Goal: Subscribe to service/newsletter

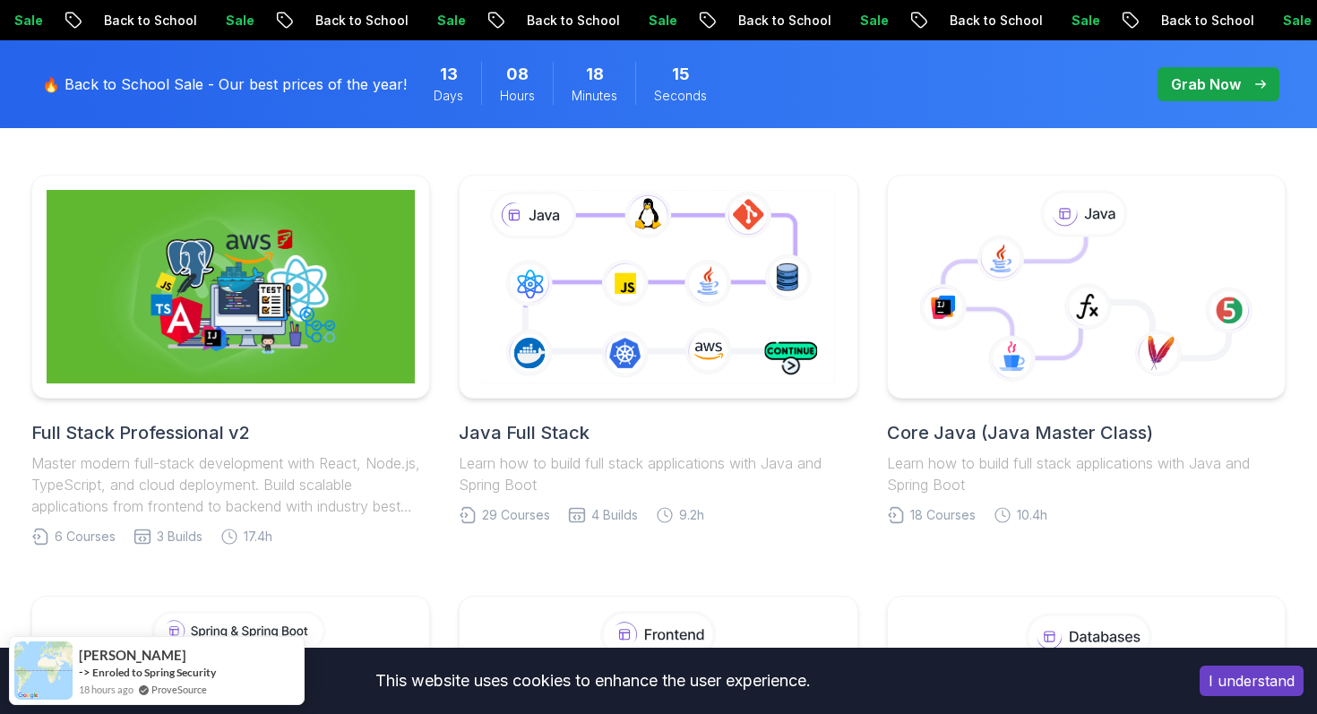
scroll to position [442, 0]
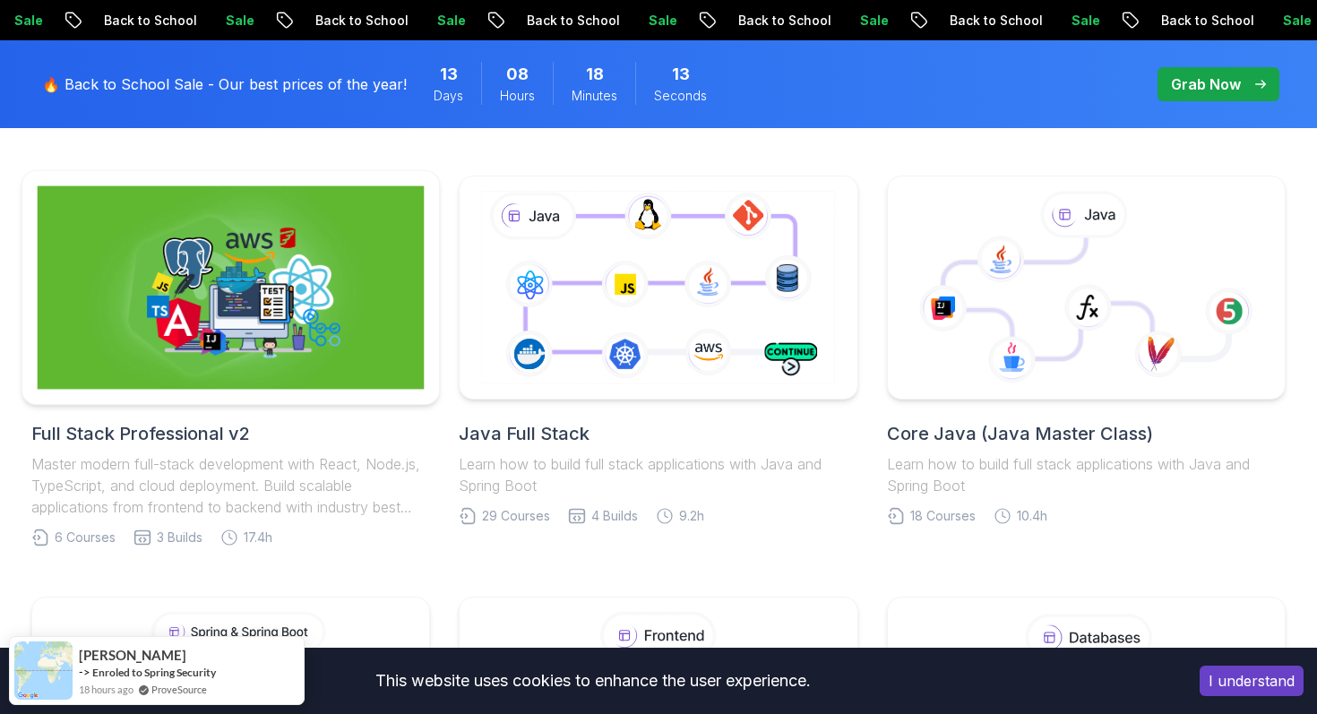
click at [142, 321] on img at bounding box center [231, 287] width 387 height 203
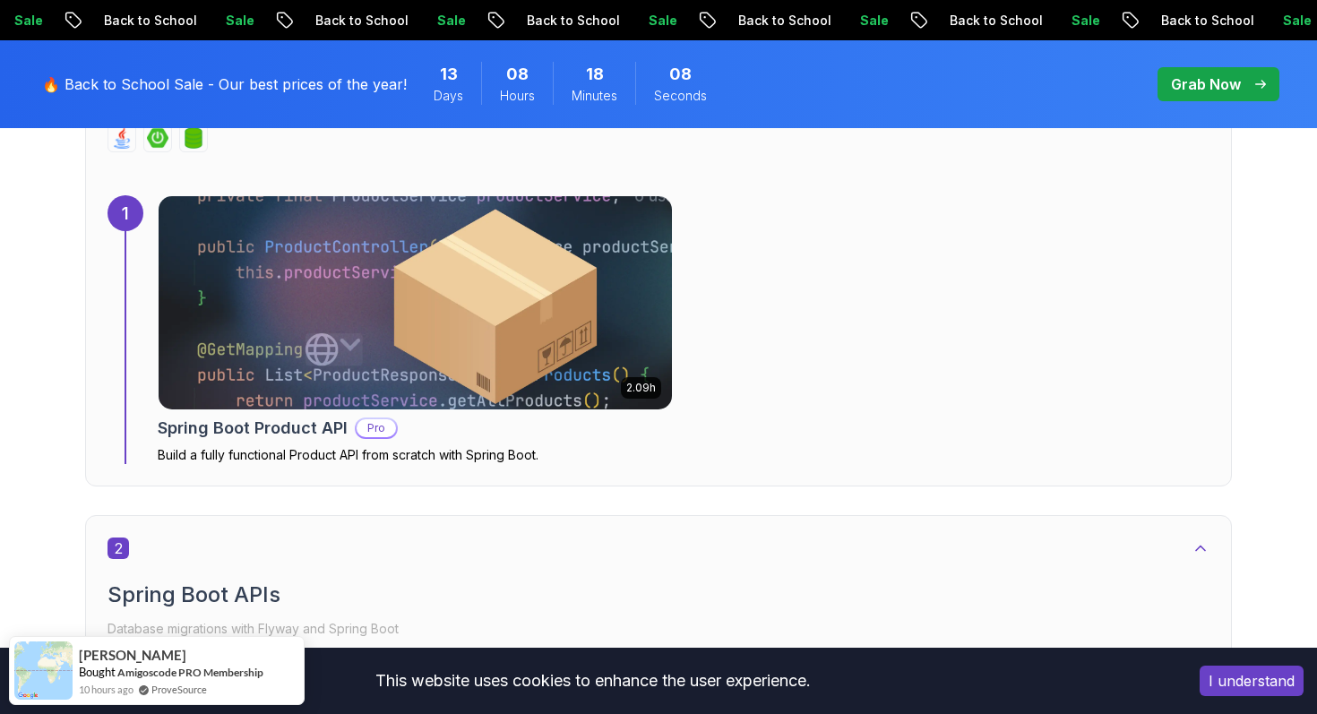
scroll to position [1339, 0]
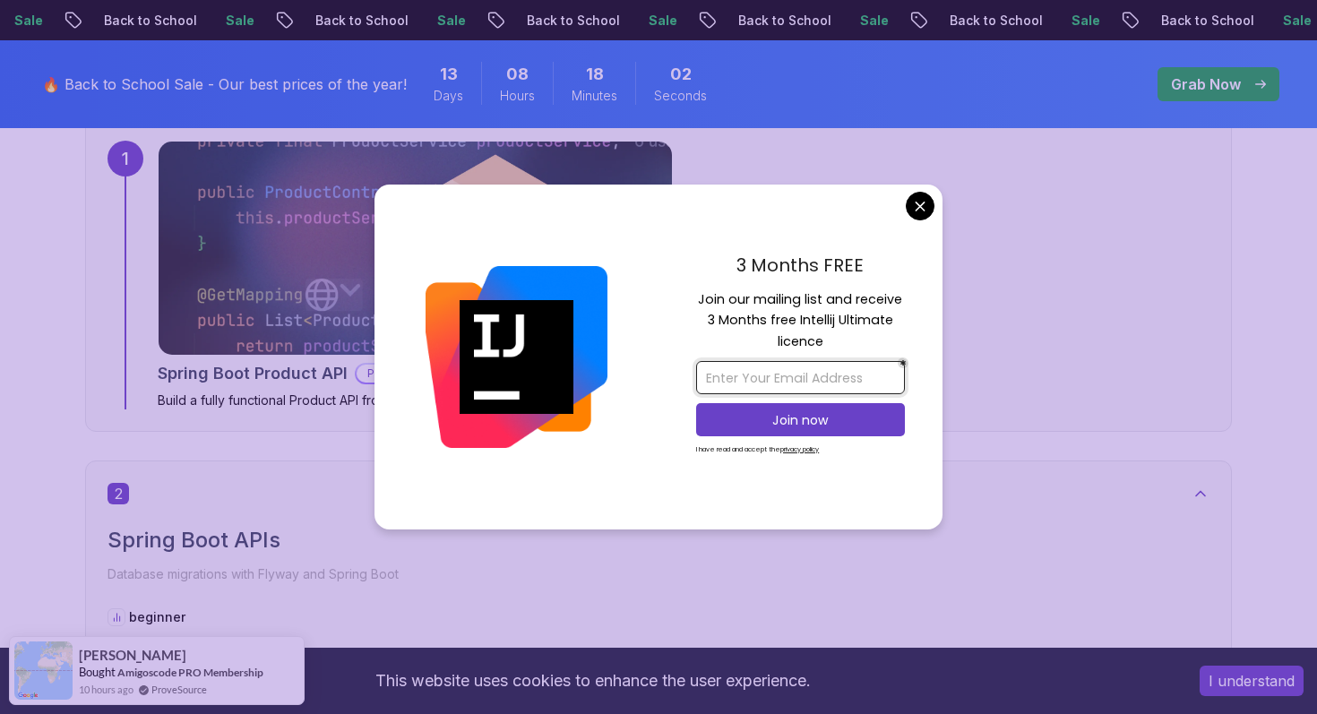
click at [812, 374] on input "email" at bounding box center [800, 377] width 209 height 33
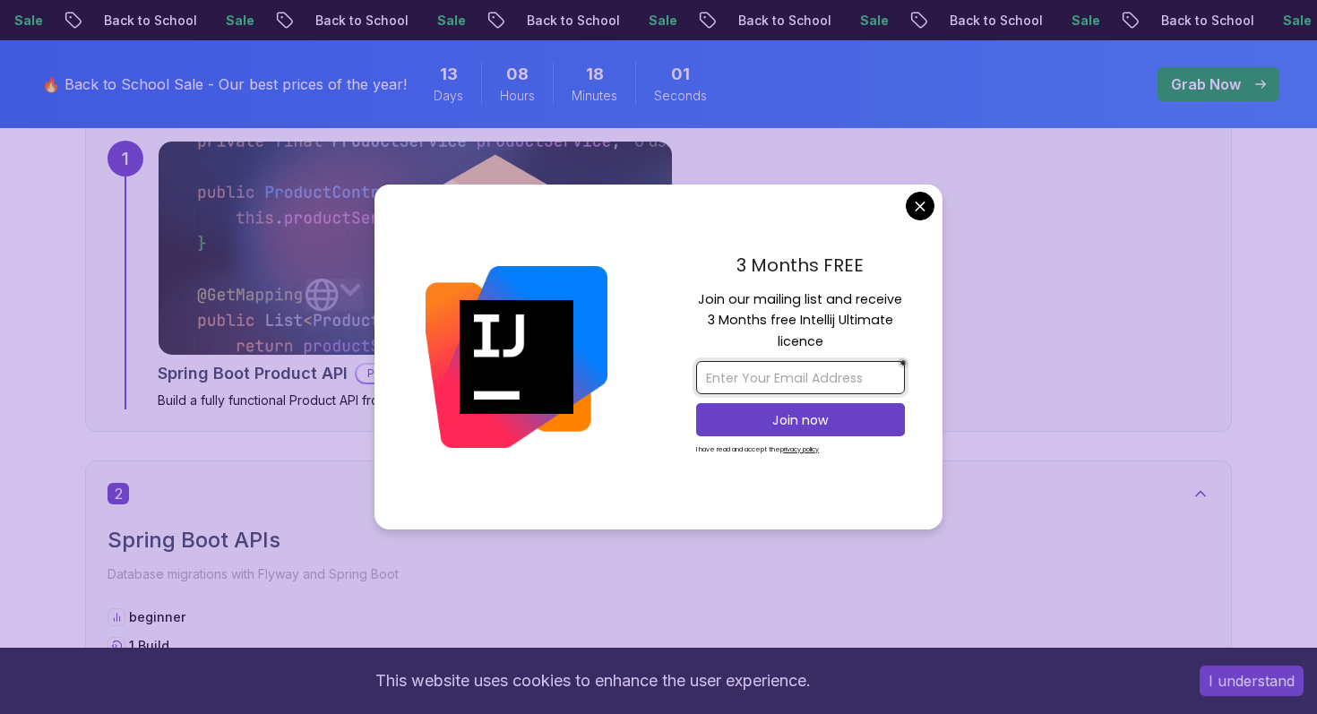
type input "[EMAIL_ADDRESS][DOMAIN_NAME]"
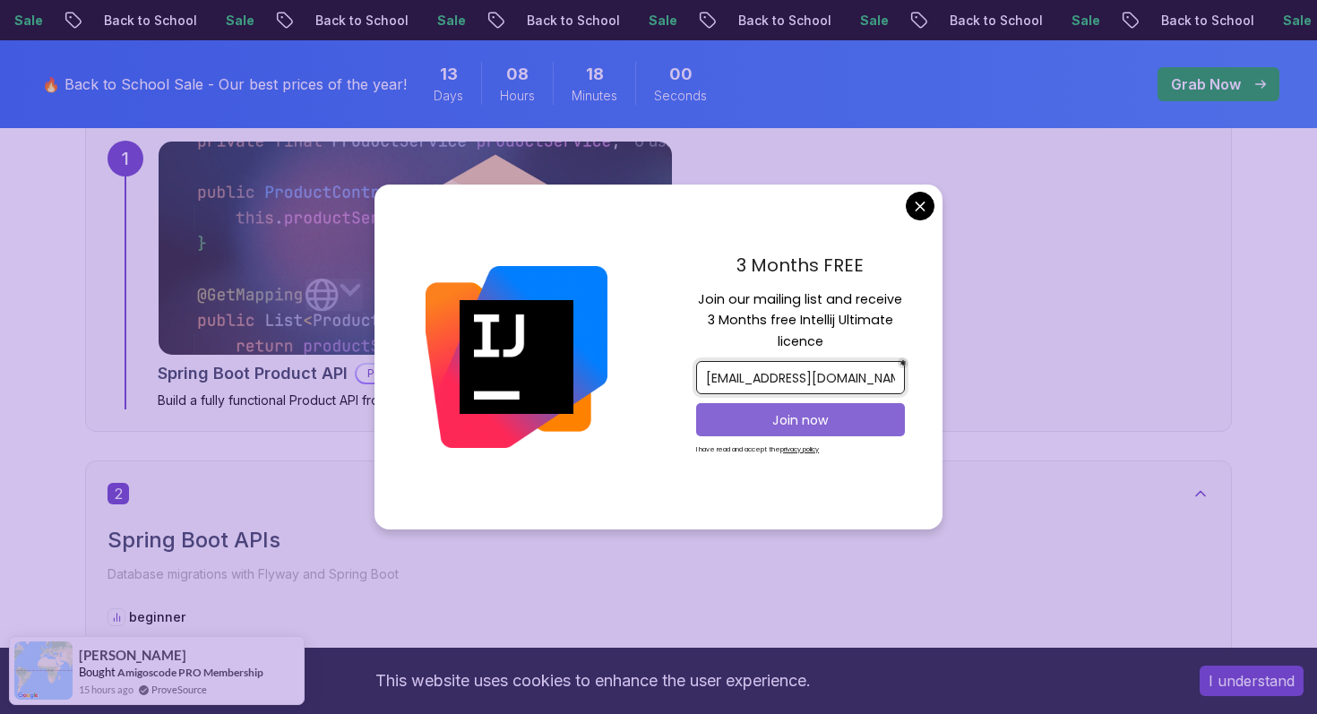
click at [822, 421] on p "Join now" at bounding box center [800, 420] width 169 height 18
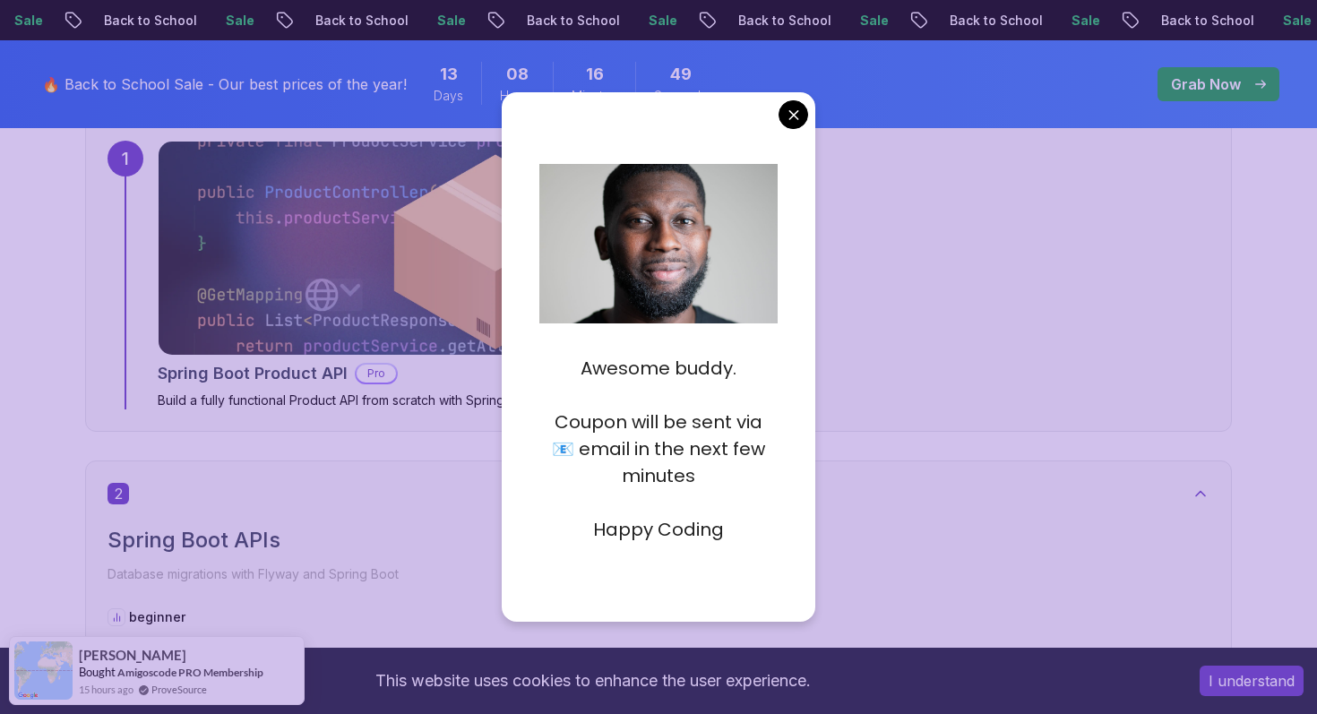
click at [782, 124] on div "Awesome buddy. Coupon will be sent via 📧 email in the next few minutes Happy Co…" at bounding box center [659, 356] width 314 height 528
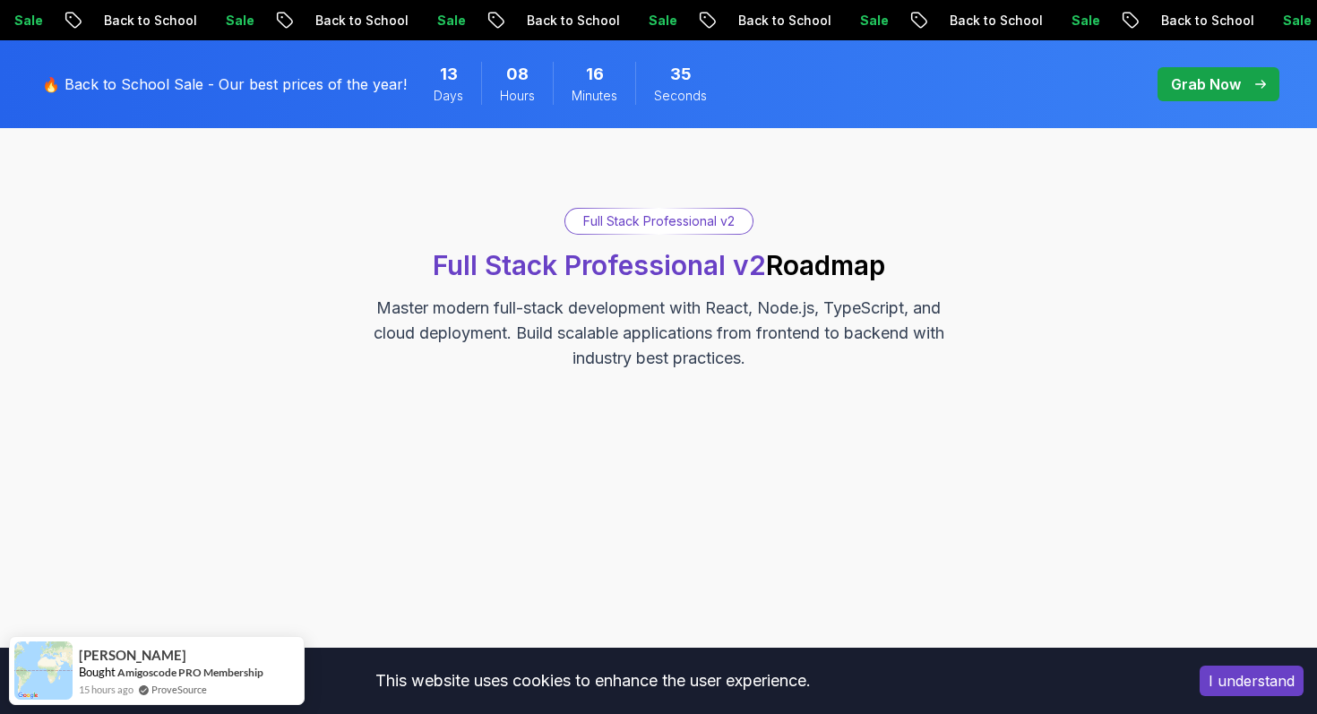
scroll to position [0, 0]
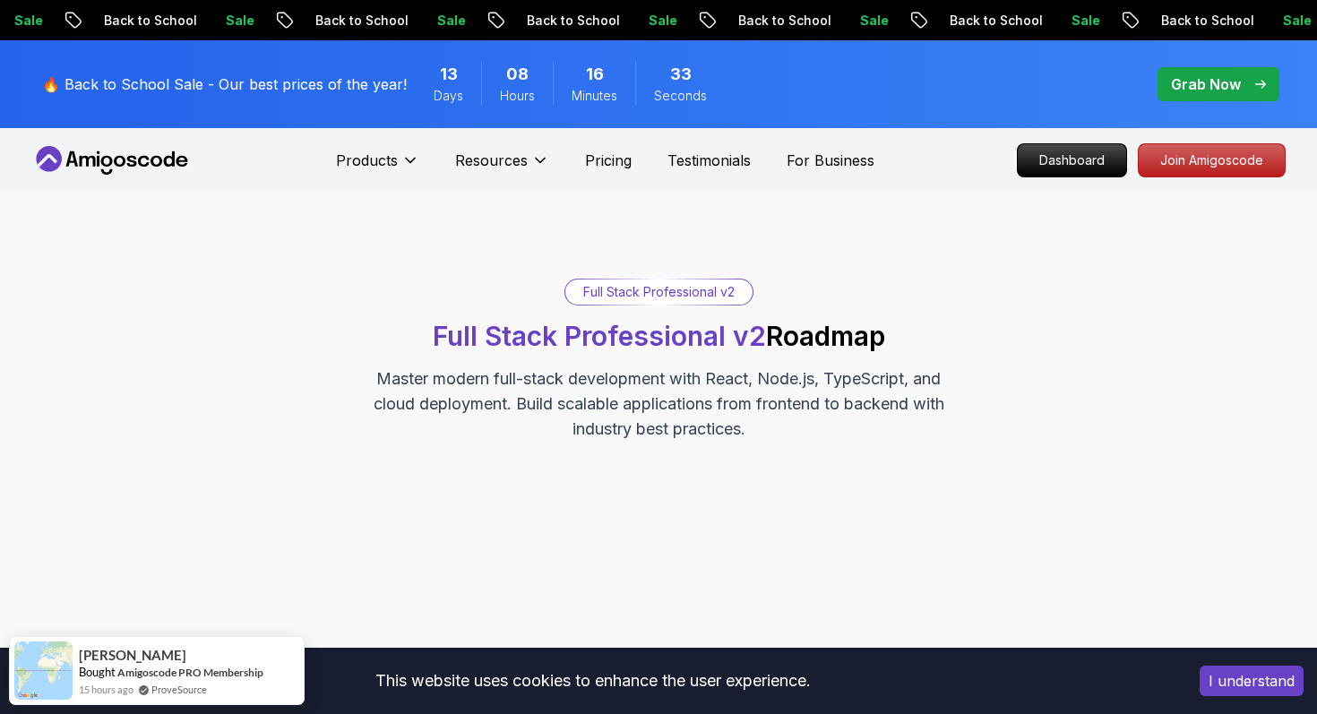
click at [154, 165] on icon at bounding box center [156, 161] width 12 height 11
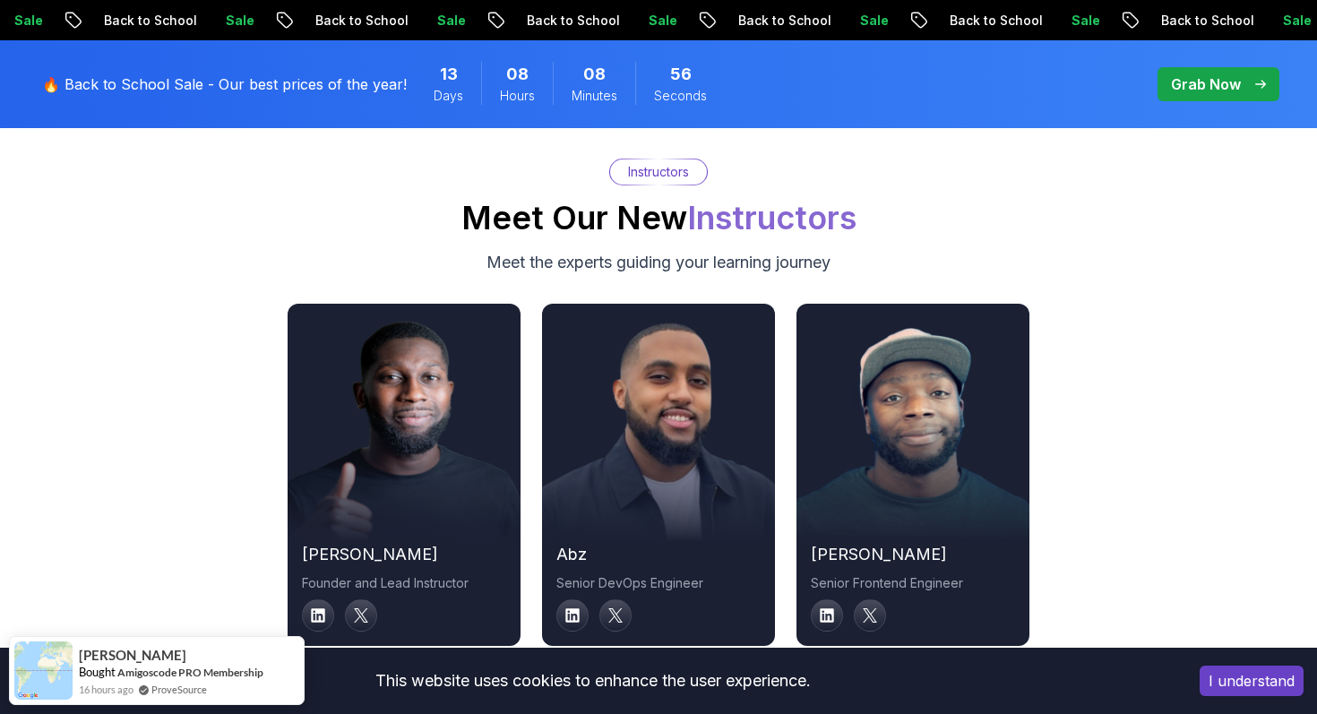
scroll to position [6134, 0]
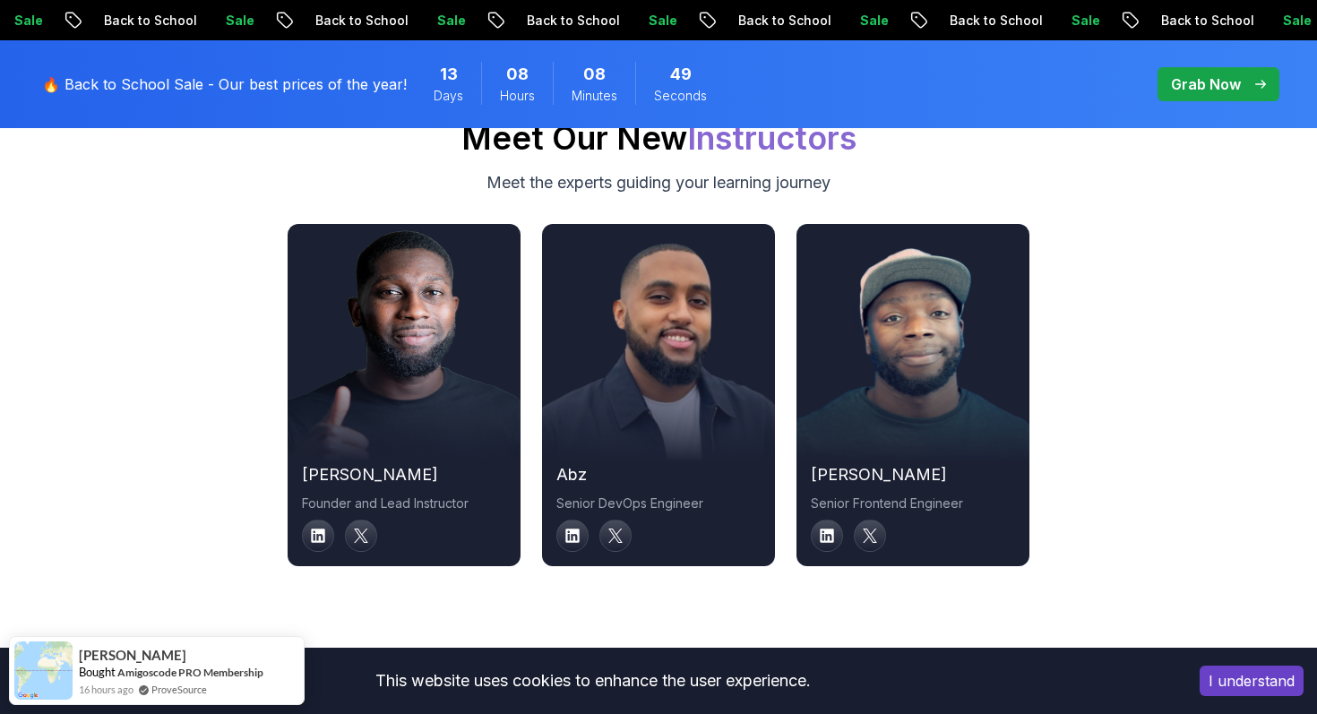
click at [379, 364] on div at bounding box center [404, 395] width 233 height 134
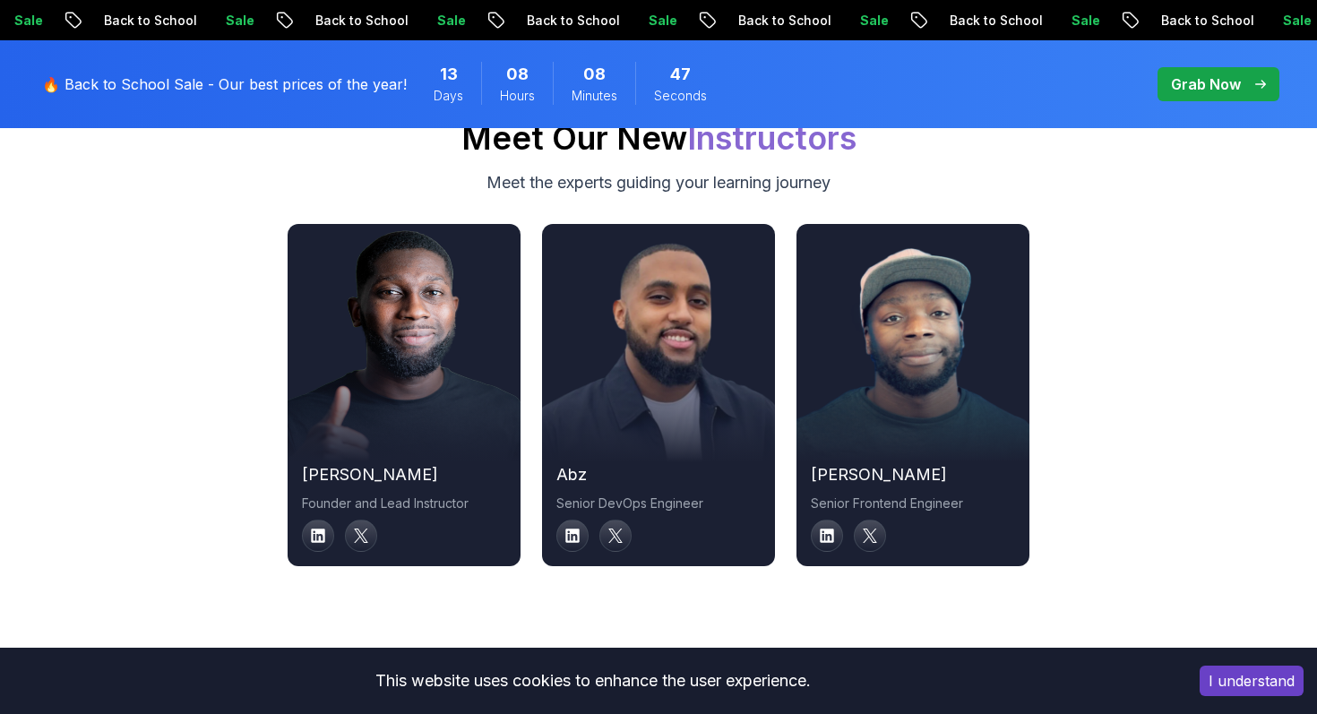
click at [389, 342] on div at bounding box center [404, 395] width 233 height 134
click at [403, 301] on img at bounding box center [404, 351] width 256 height 246
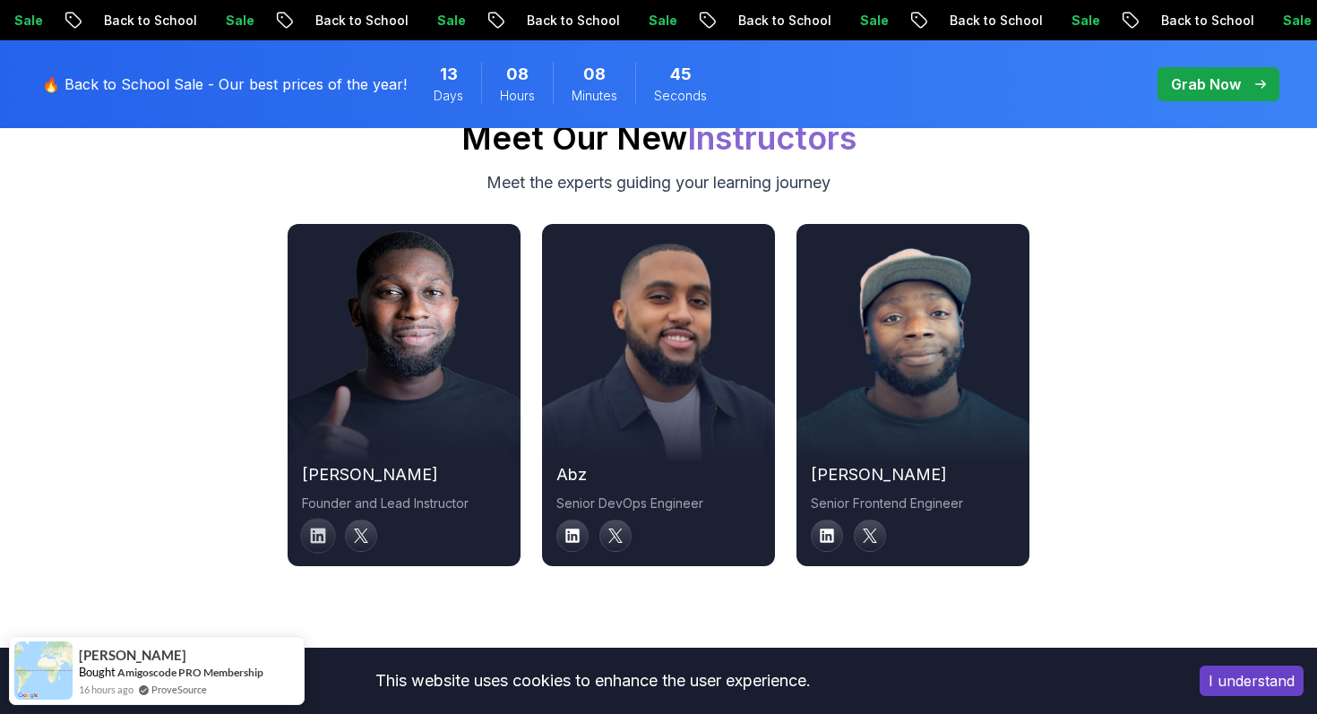
click at [315, 528] on icon at bounding box center [318, 535] width 15 height 15
